Goal: Information Seeking & Learning: Compare options

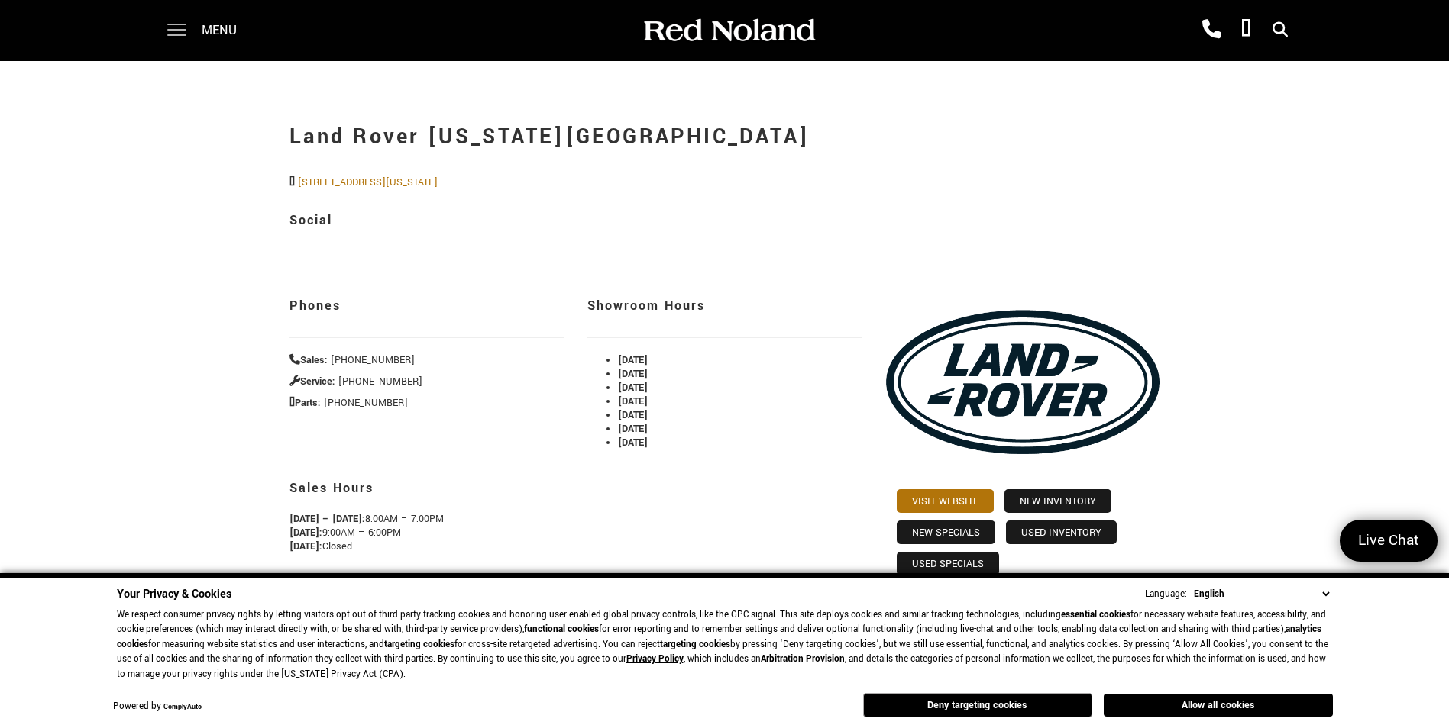
click at [184, 24] on span at bounding box center [176, 25] width 19 height 2
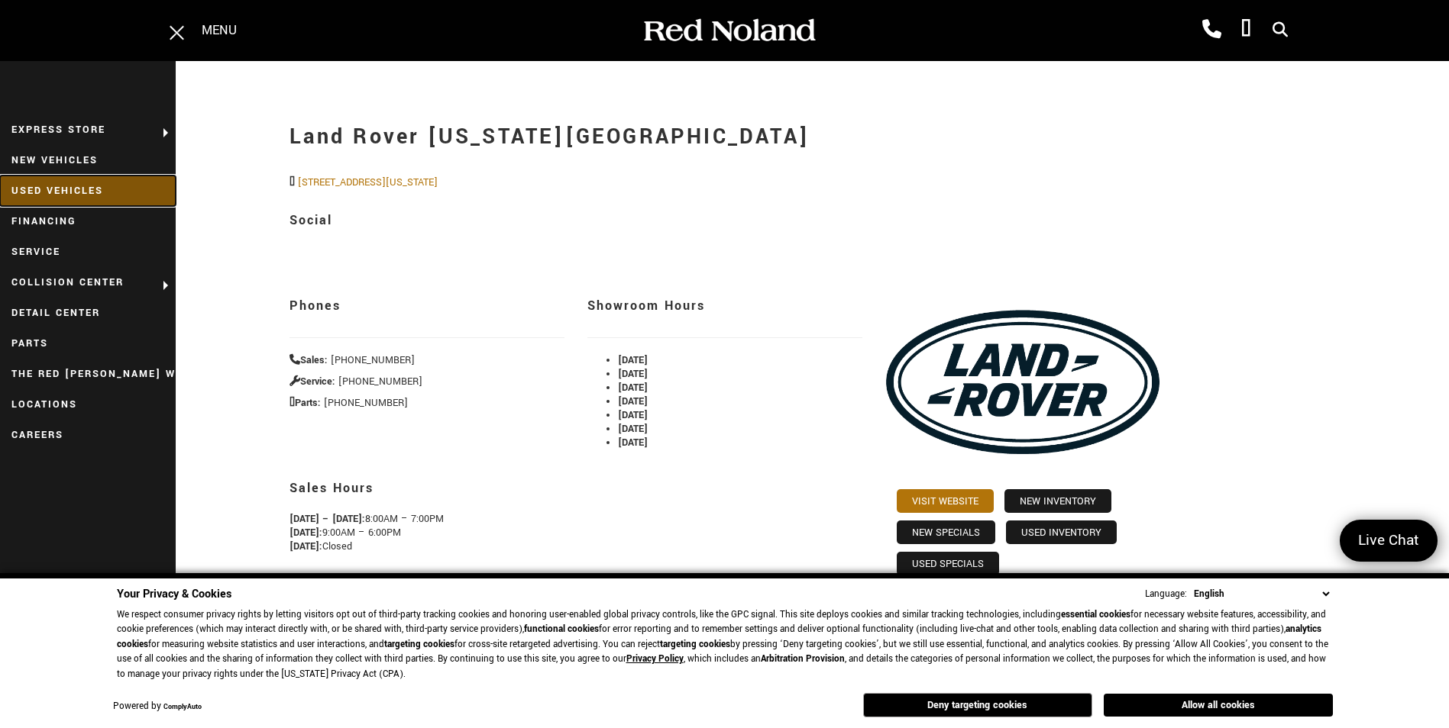
click at [72, 181] on link "Used Vehicles" at bounding box center [88, 191] width 176 height 31
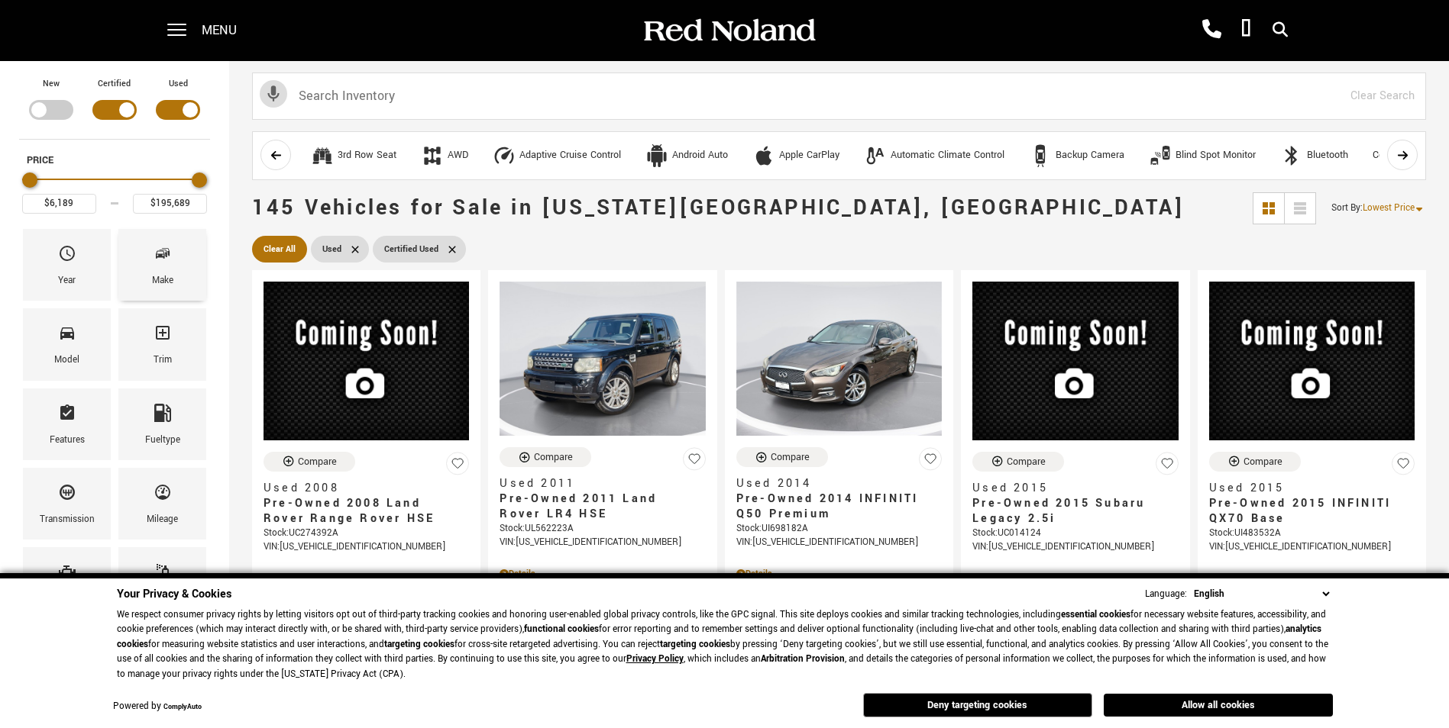
click at [163, 265] on span "Make" at bounding box center [162, 257] width 18 height 32
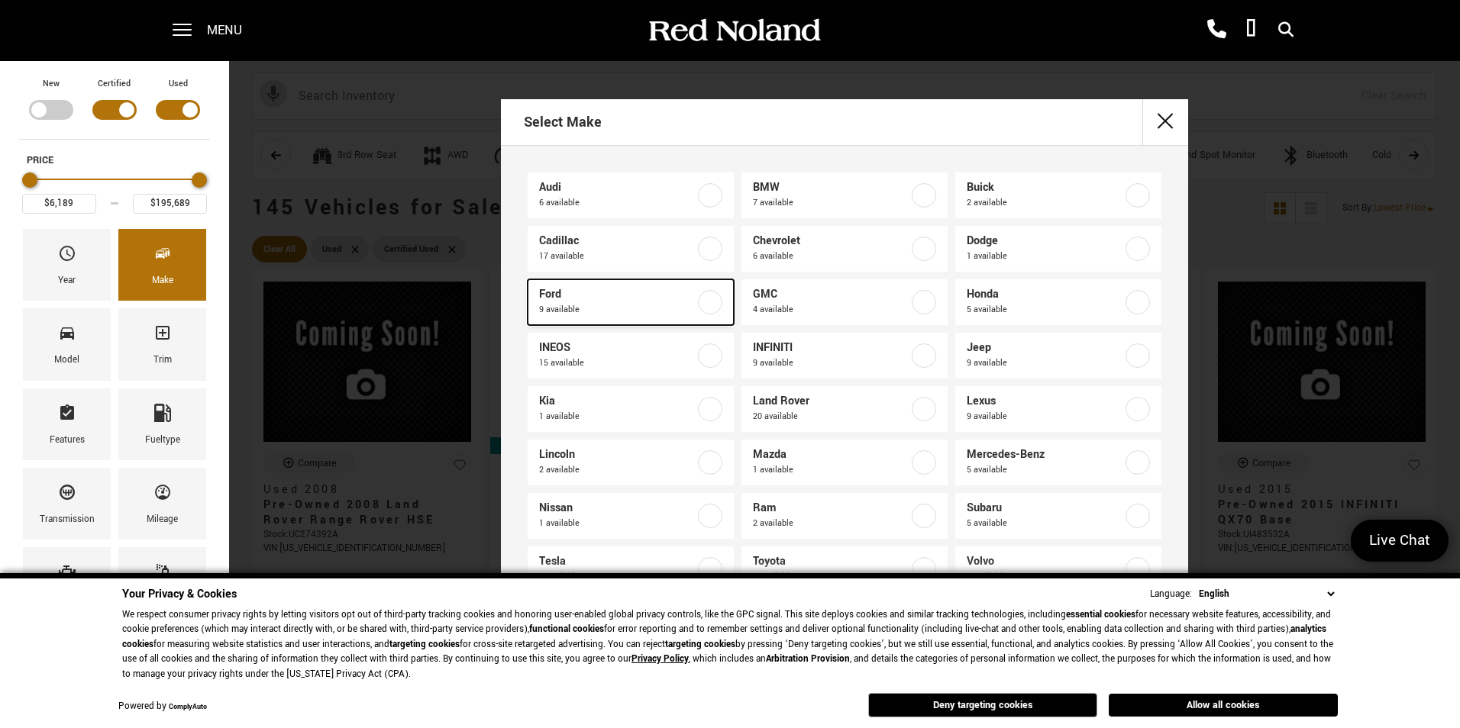
click at [654, 299] on span "Ford" at bounding box center [617, 294] width 156 height 15
type input "$17,678"
type input "$55,188"
checkbox input "true"
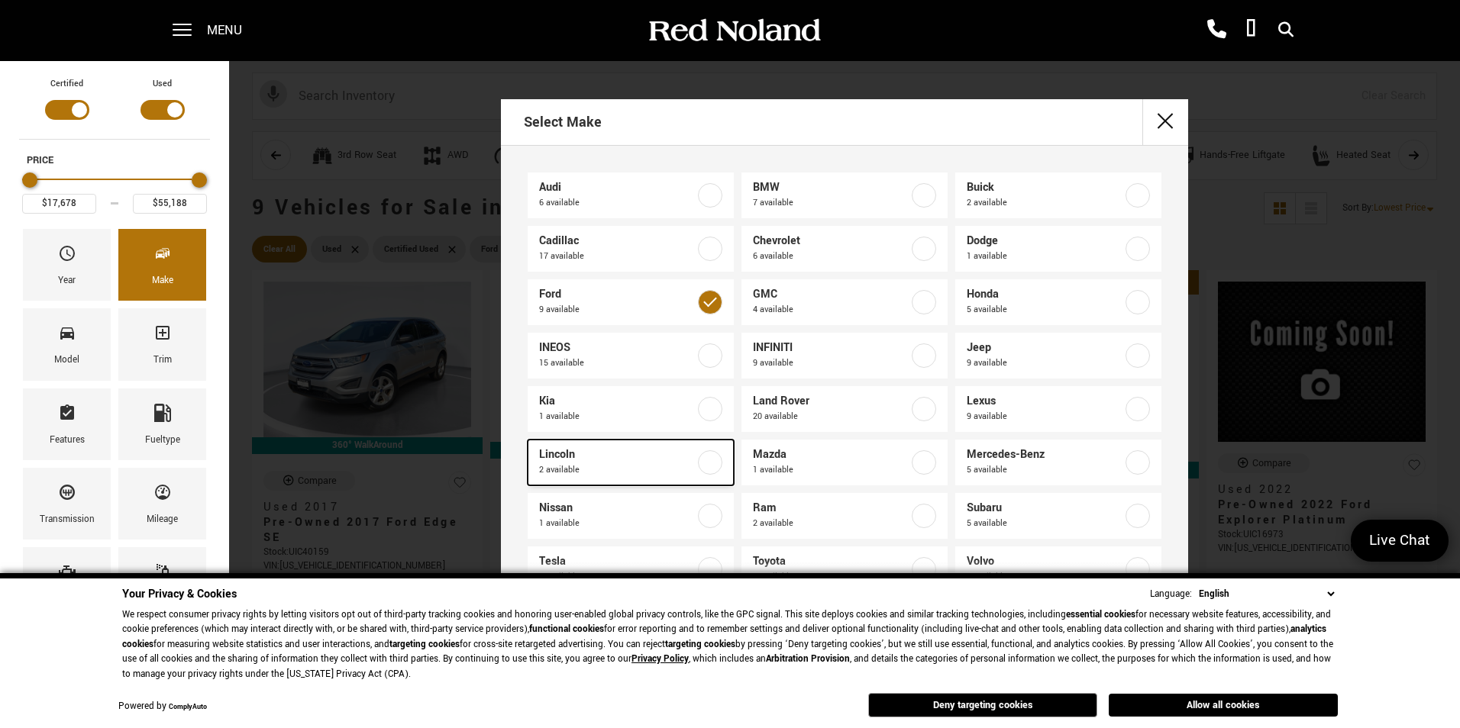
click at [706, 455] on label at bounding box center [710, 463] width 24 height 24
checkbox input "true"
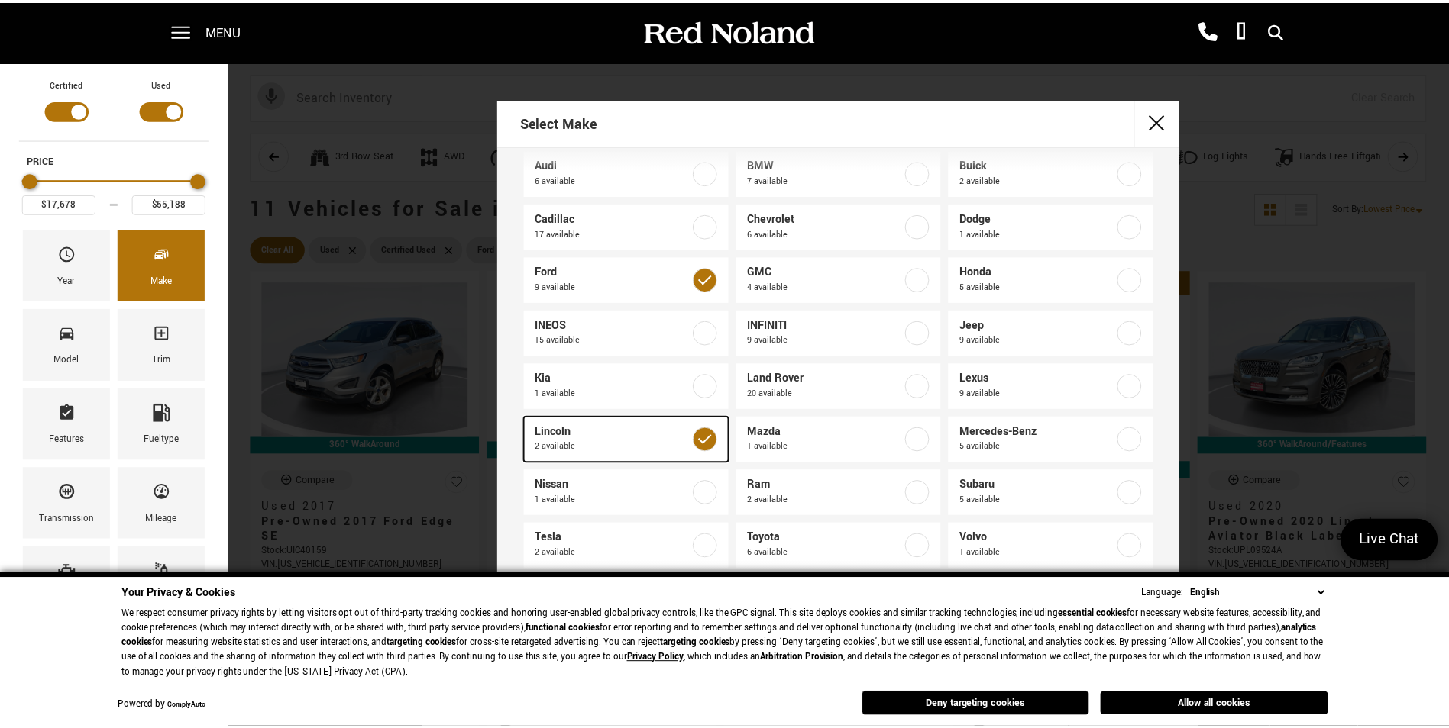
scroll to position [35, 0]
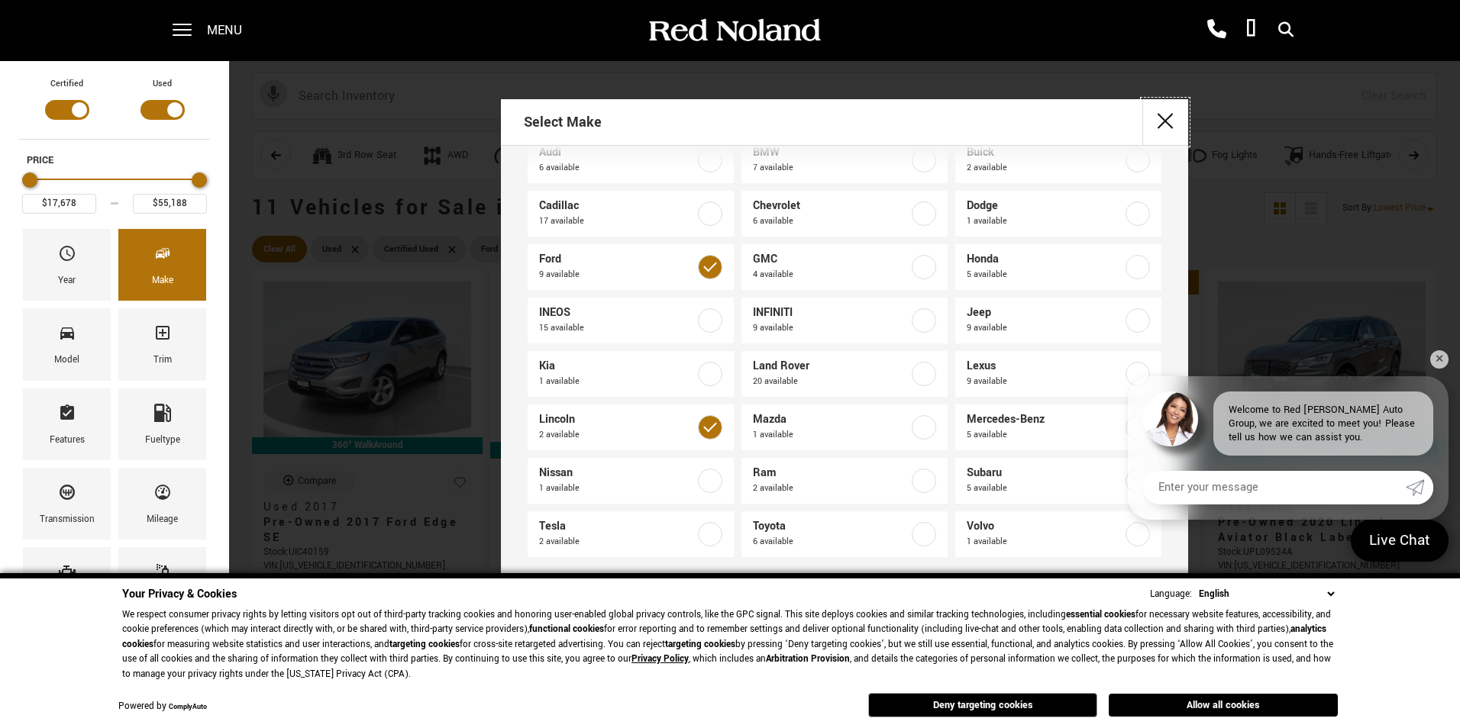
click at [1162, 129] on button "close" at bounding box center [1165, 122] width 46 height 46
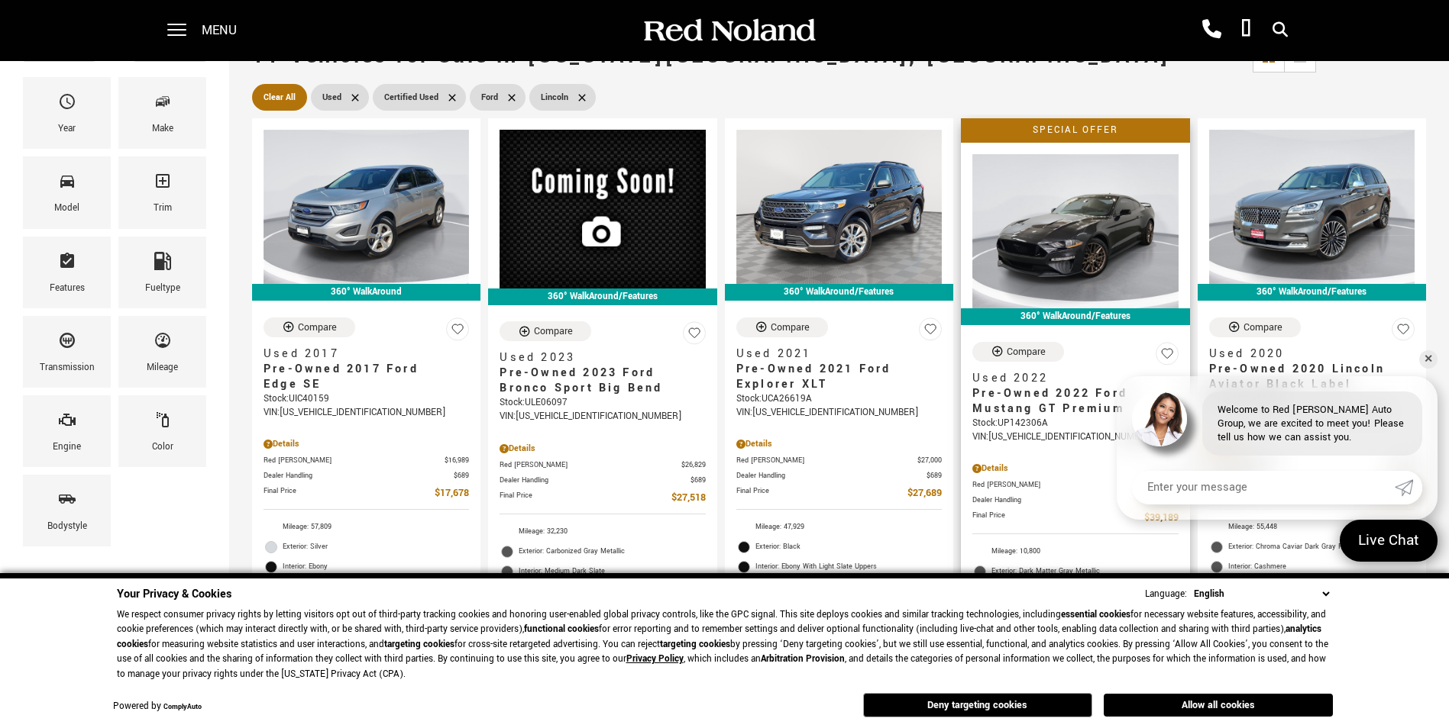
scroll to position [153, 0]
click at [979, 699] on button "Deny targeting cookies" at bounding box center [977, 705] width 229 height 24
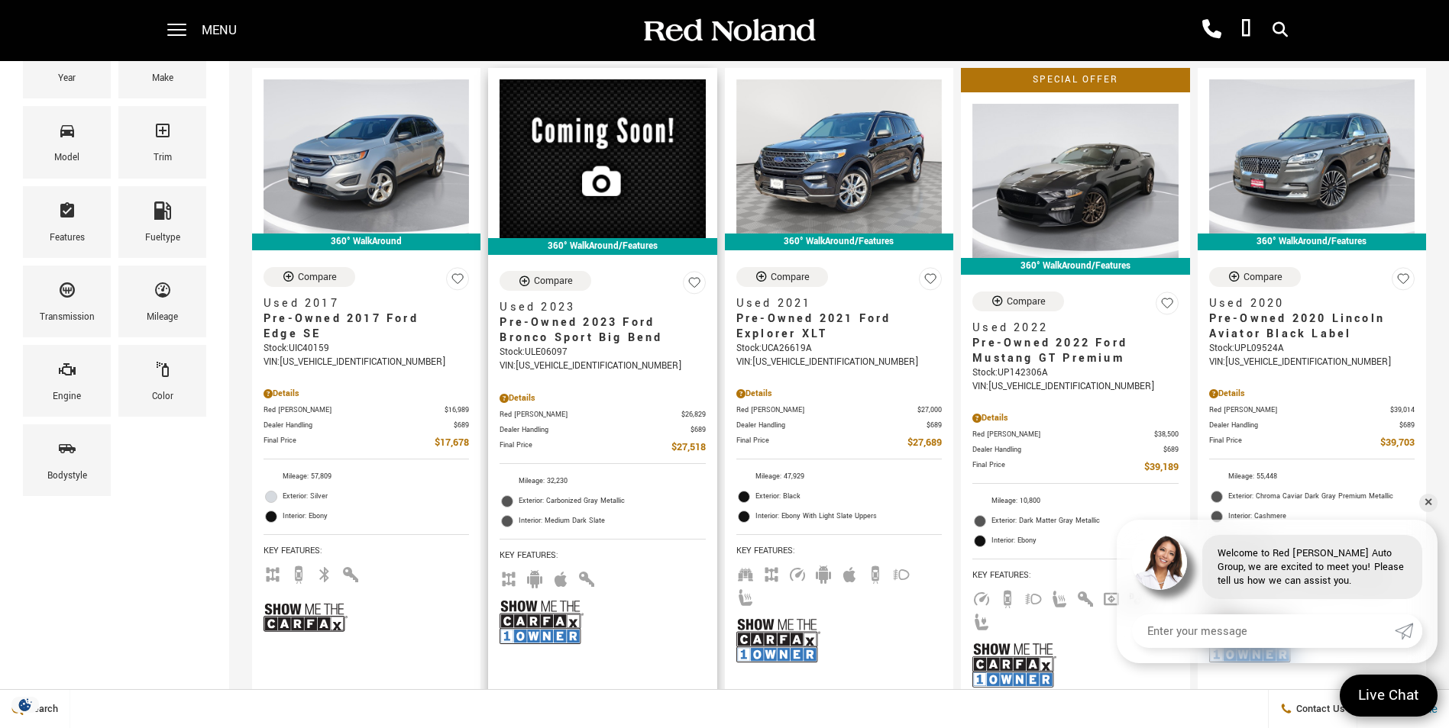
scroll to position [305, 0]
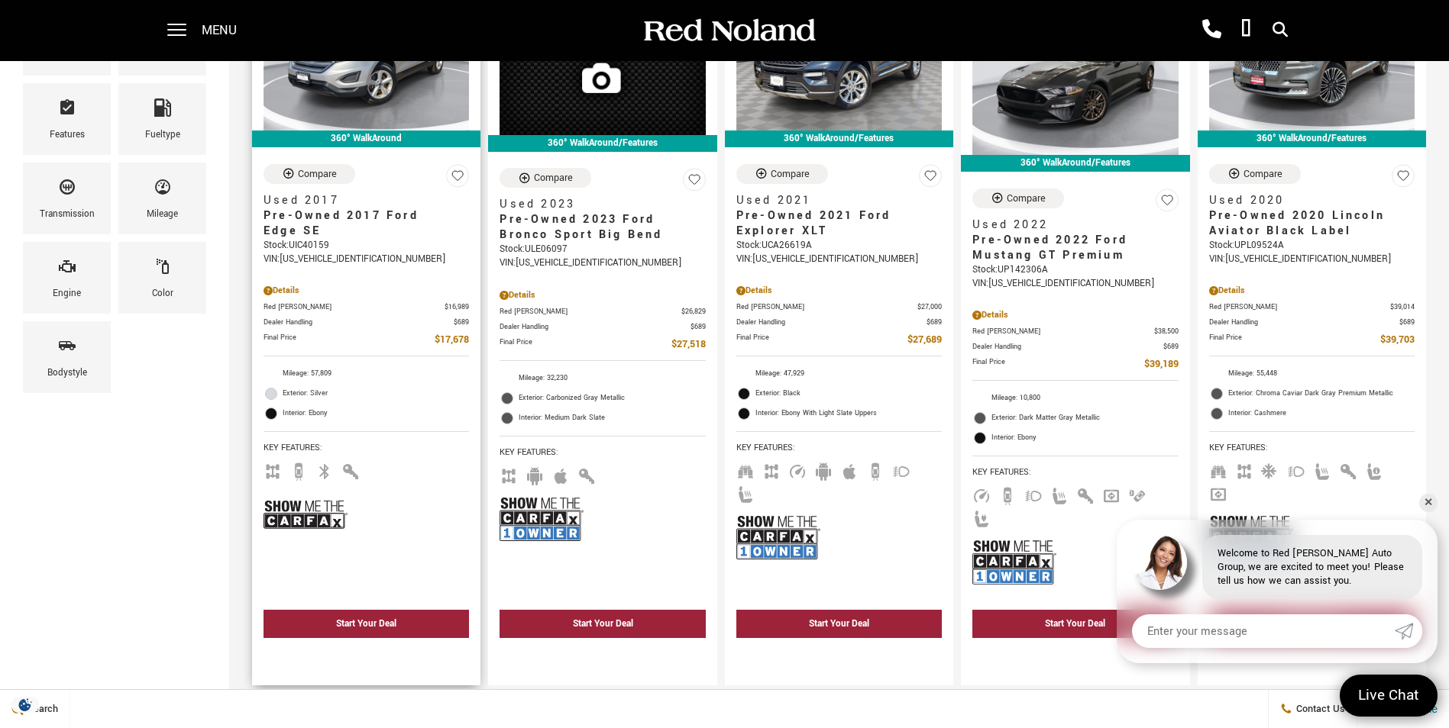
click at [297, 524] on img at bounding box center [305, 515] width 84 height 56
click at [767, 518] on img at bounding box center [778, 538] width 84 height 56
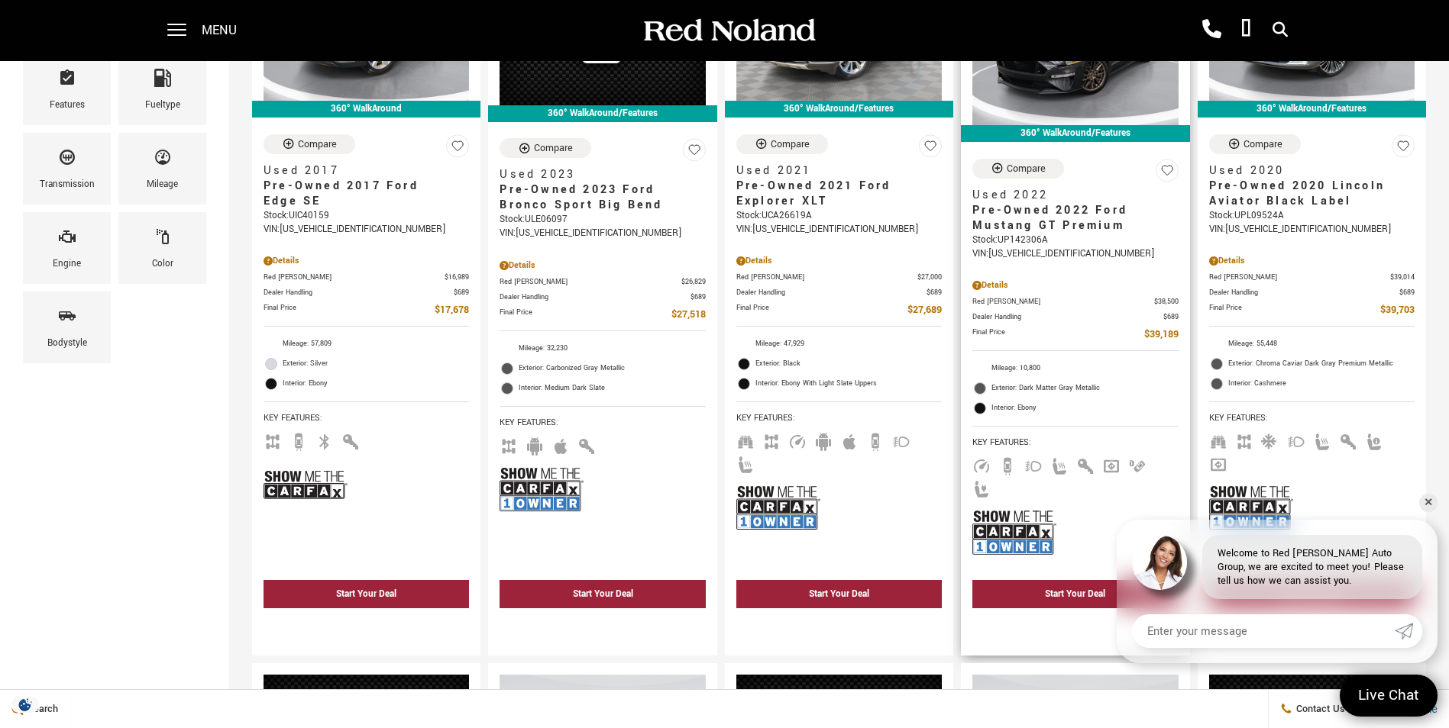
scroll to position [382, 0]
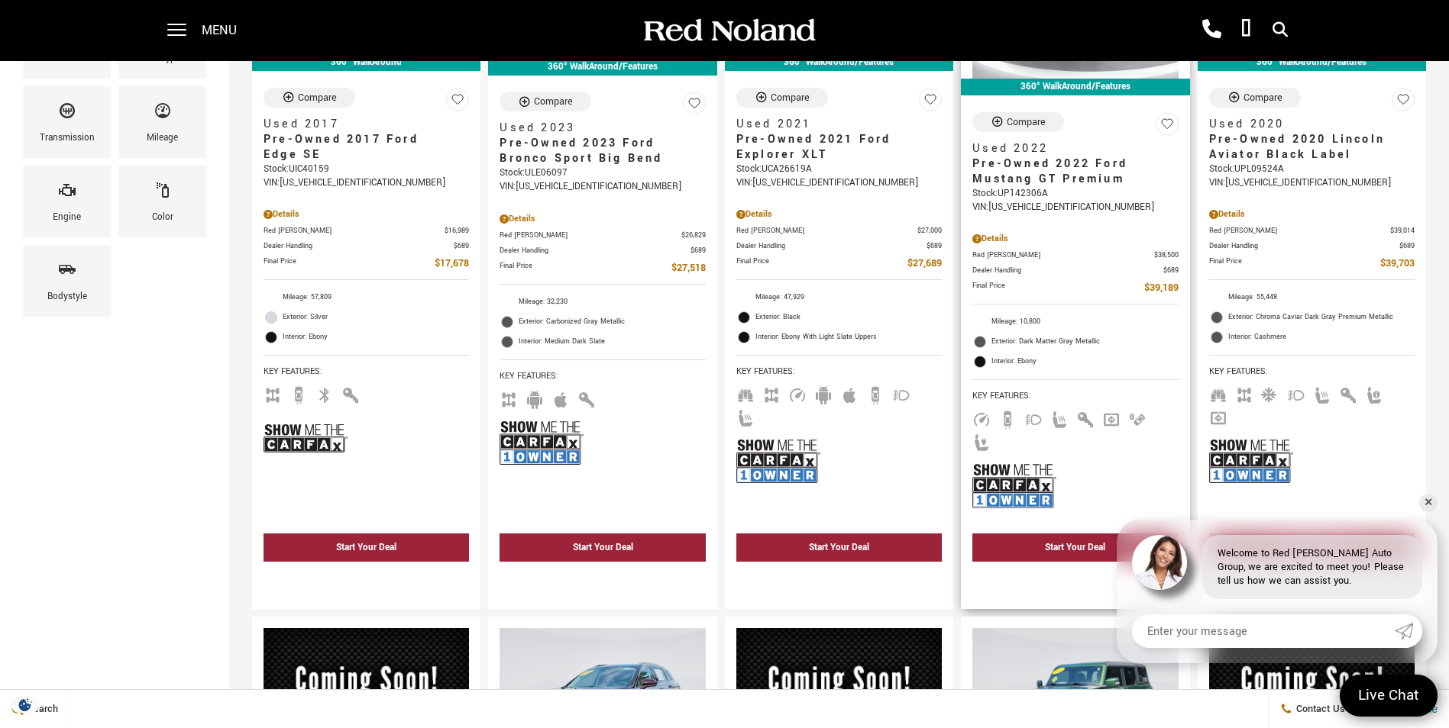
click at [1031, 458] on img at bounding box center [1014, 486] width 84 height 56
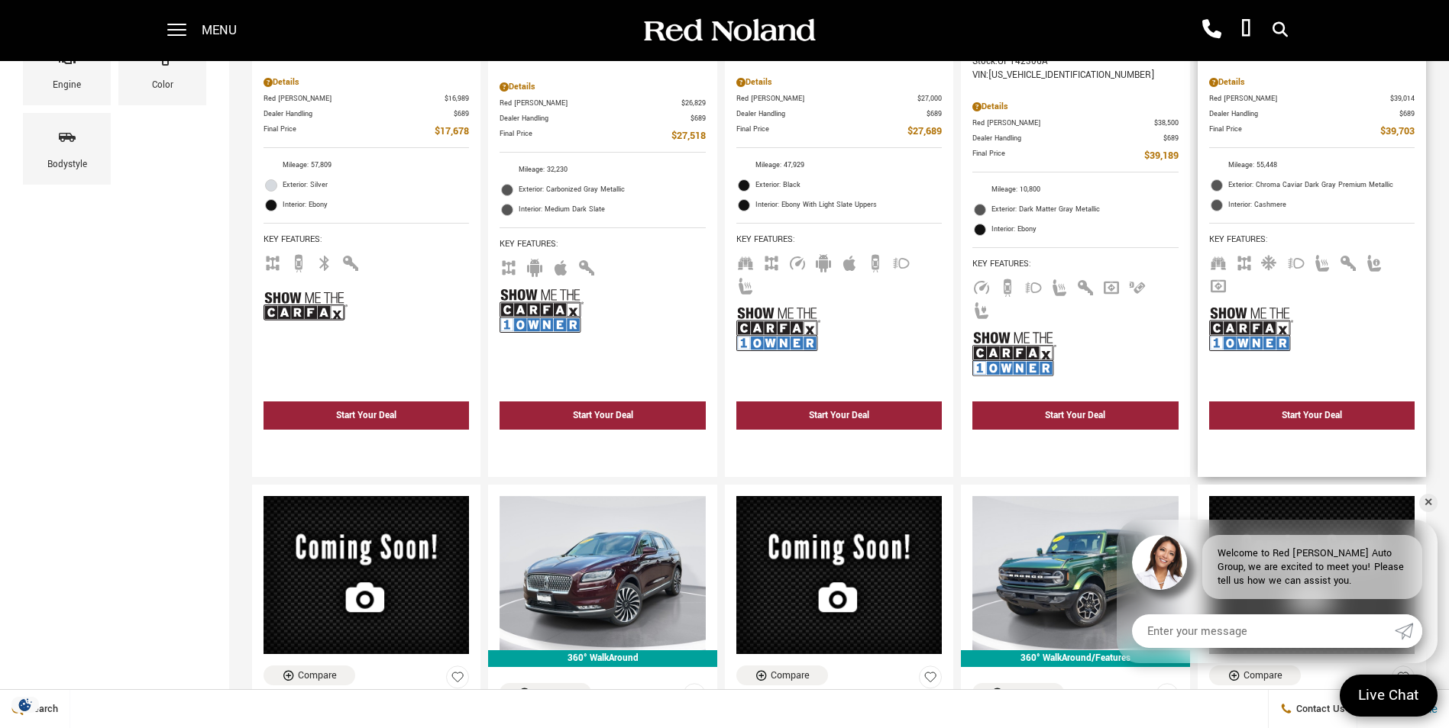
scroll to position [535, 0]
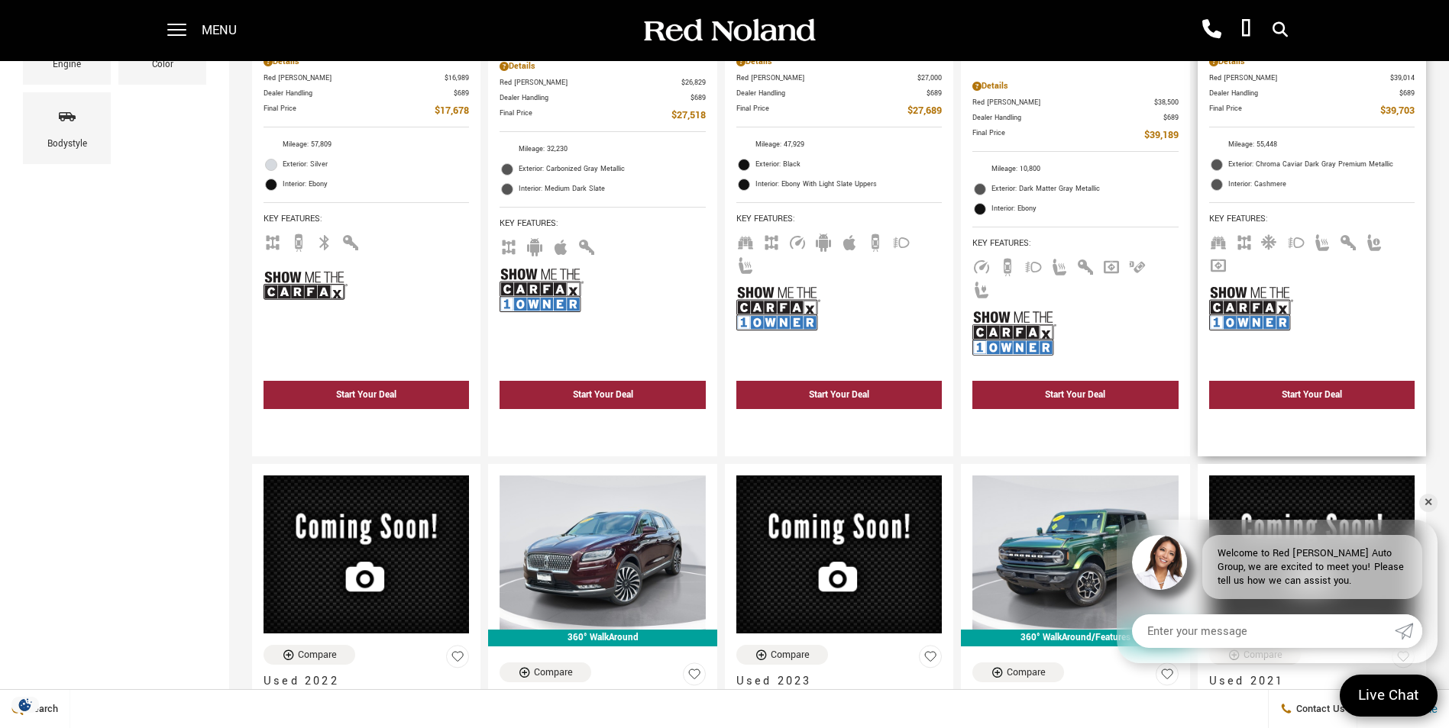
click at [1267, 296] on img at bounding box center [1251, 309] width 84 height 56
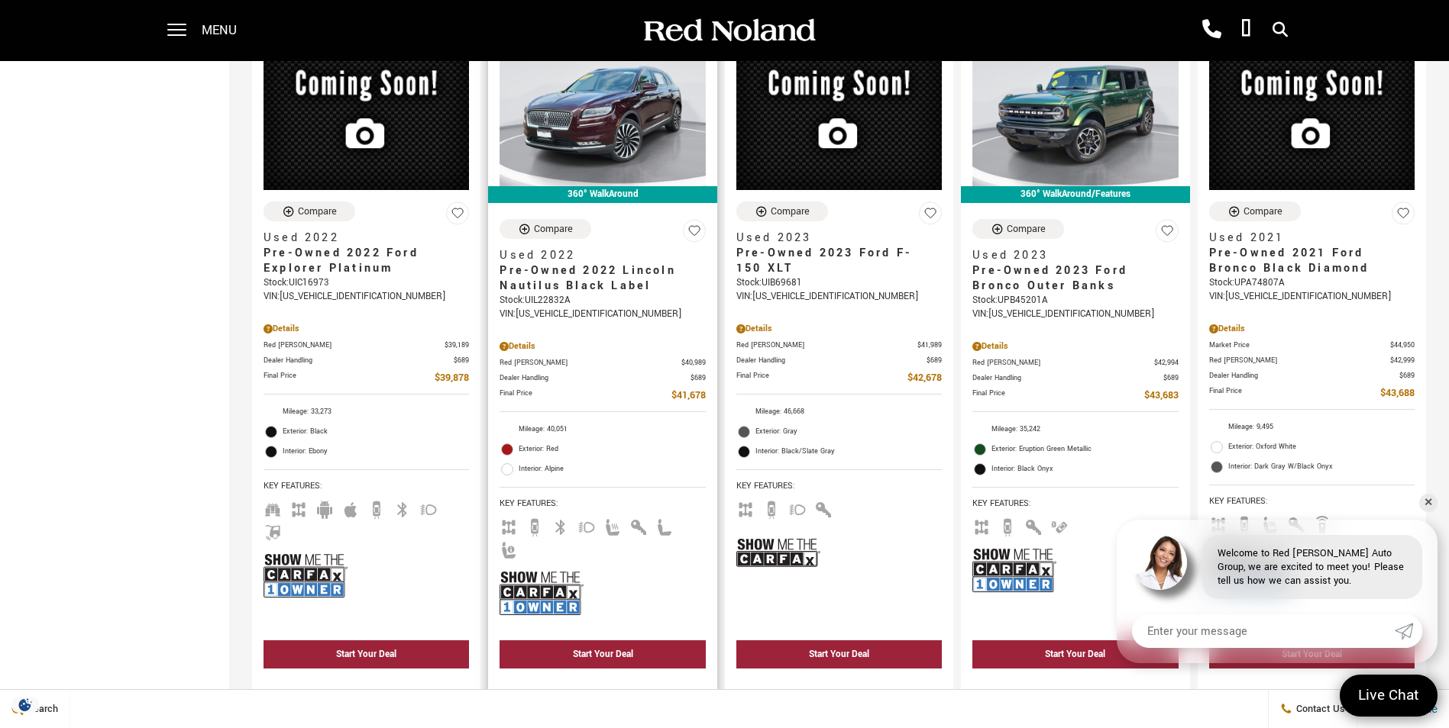
scroll to position [993, 0]
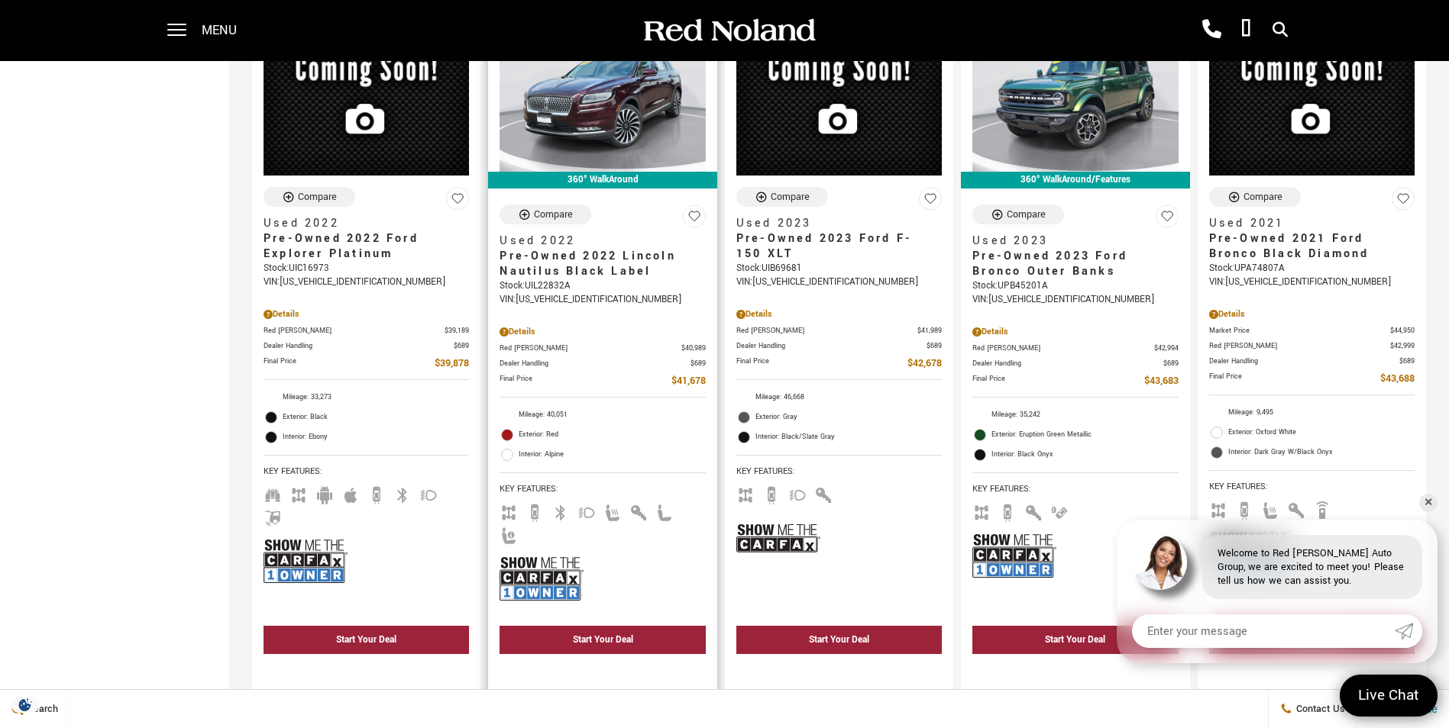
click at [564, 551] on img at bounding box center [541, 579] width 84 height 56
click at [1032, 530] on img at bounding box center [1014, 556] width 84 height 56
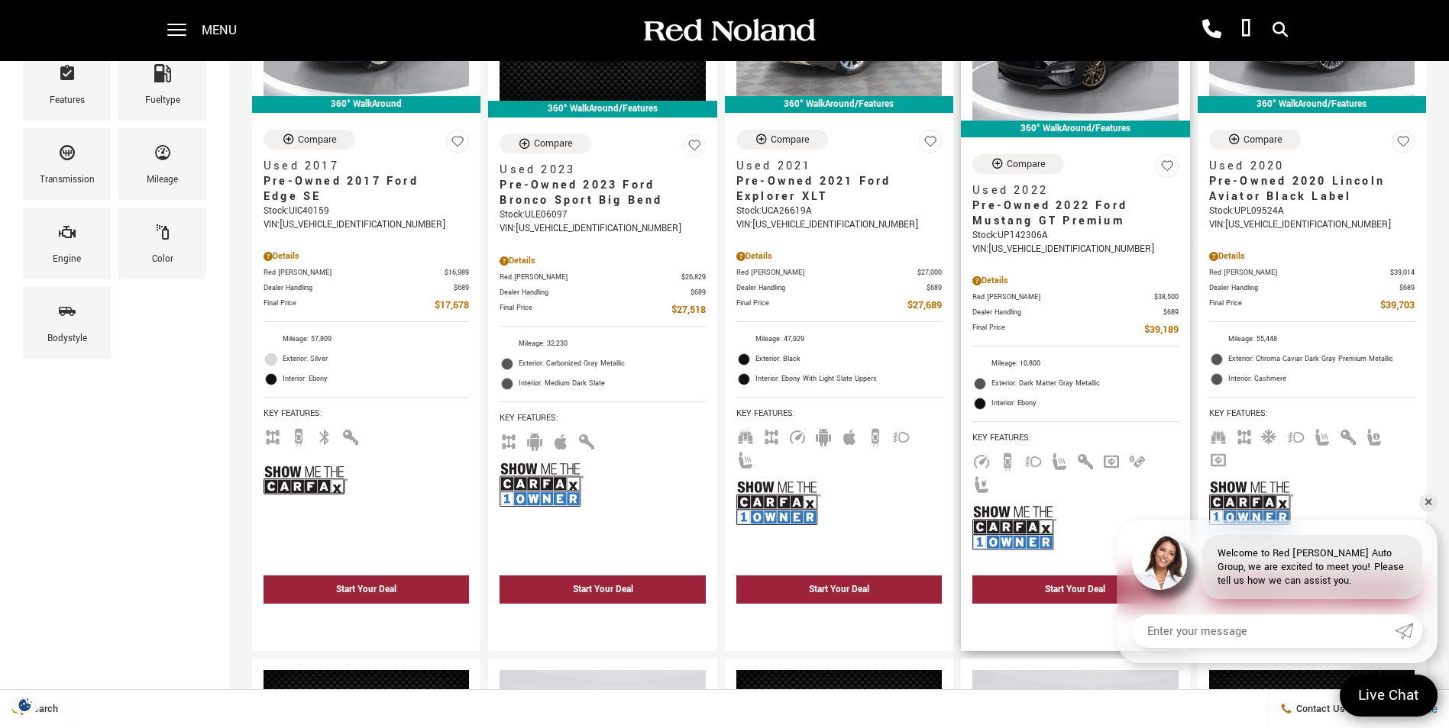
scroll to position [382, 0]
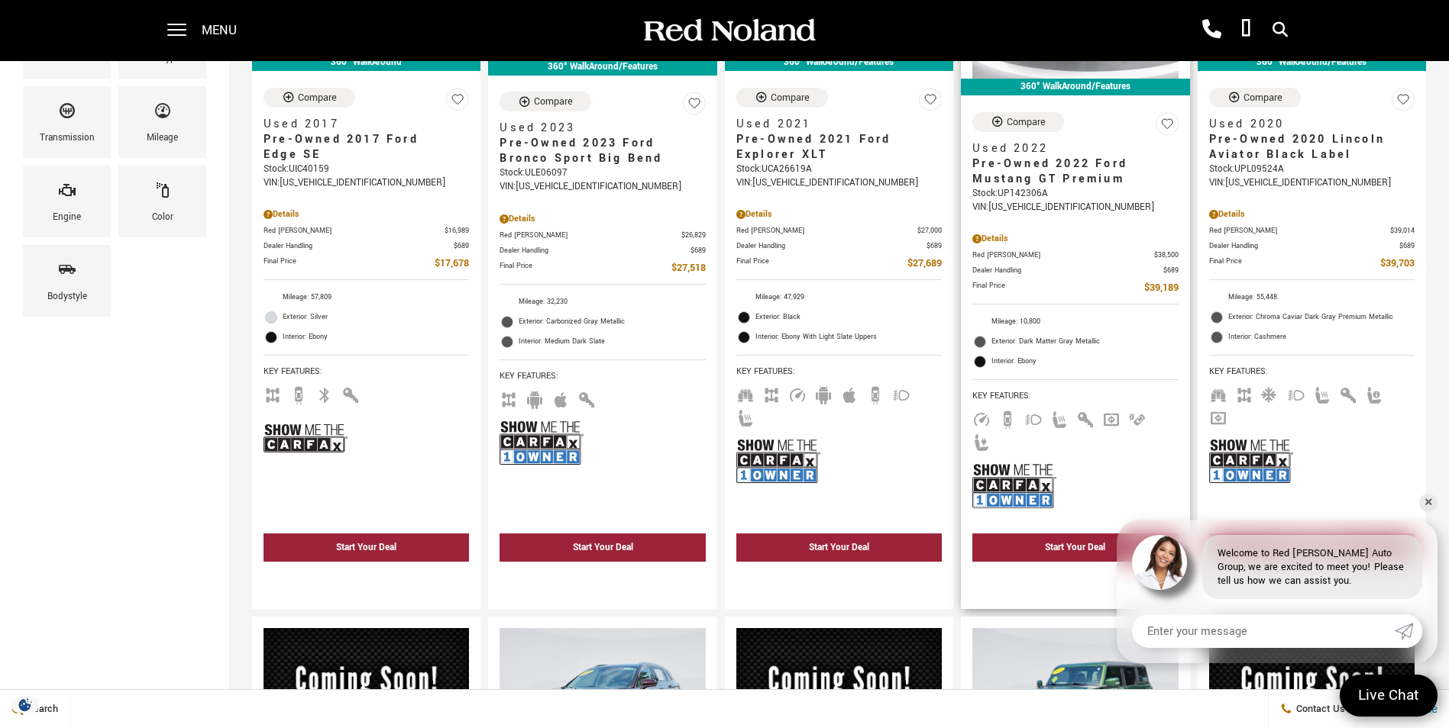
click at [1037, 470] on img at bounding box center [1014, 486] width 84 height 56
